Goal: Task Accomplishment & Management: Use online tool/utility

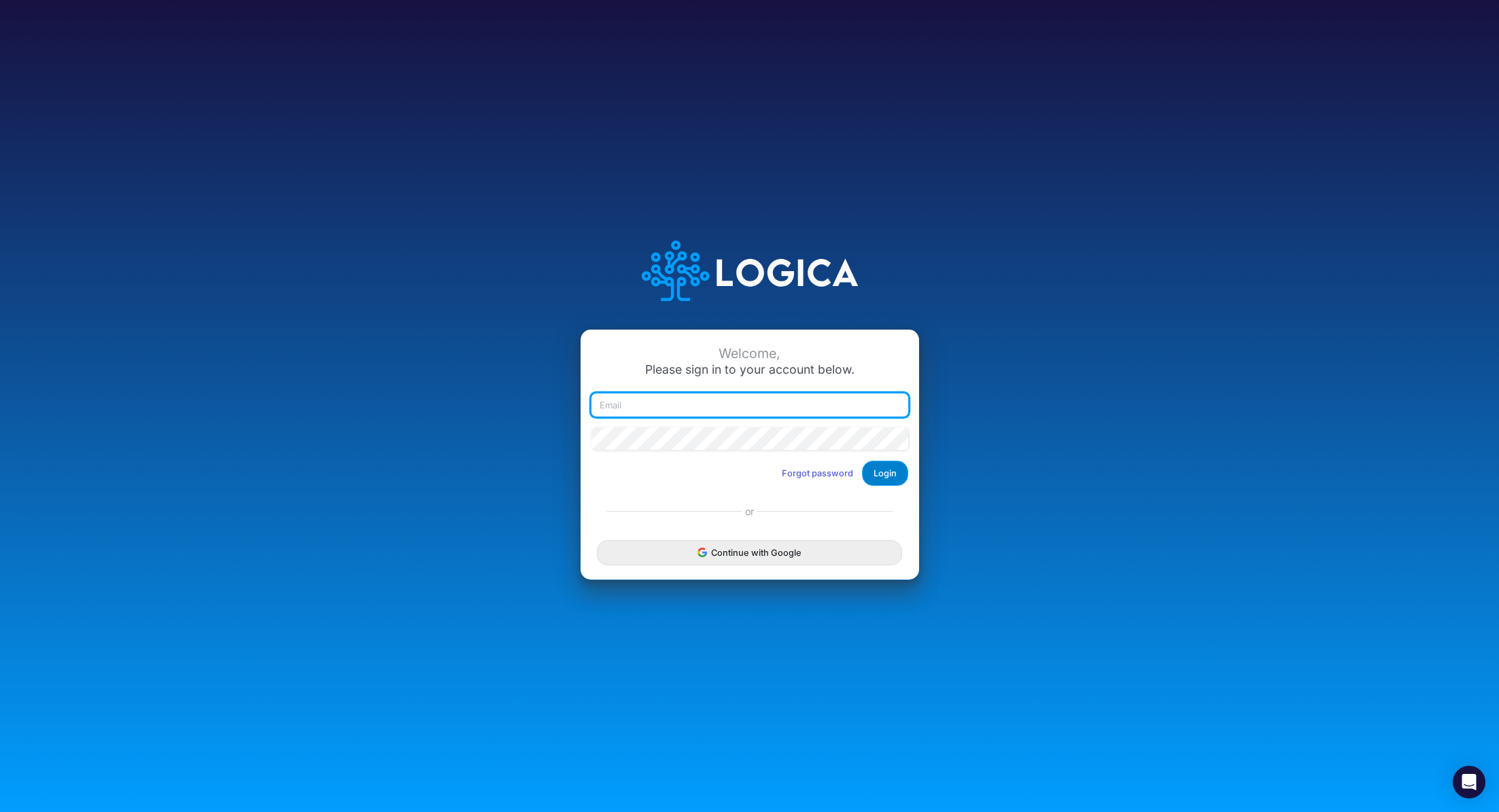
type input "[PERSON_NAME][EMAIL_ADDRESS][PERSON_NAME][DOMAIN_NAME]"
click at [894, 477] on button "Login" at bounding box center [885, 473] width 47 height 25
